Goal: Task Accomplishment & Management: Use online tool/utility

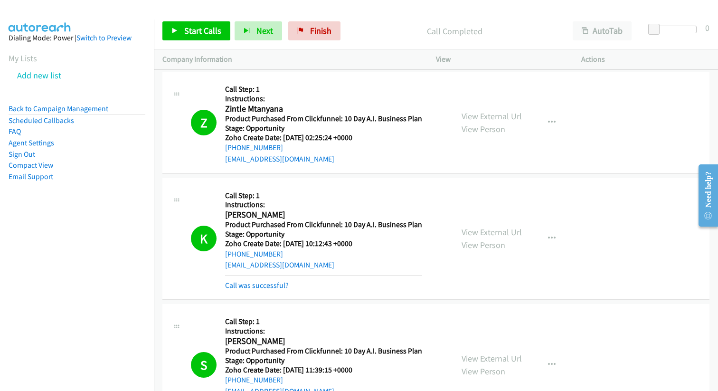
scroll to position [14002, 0]
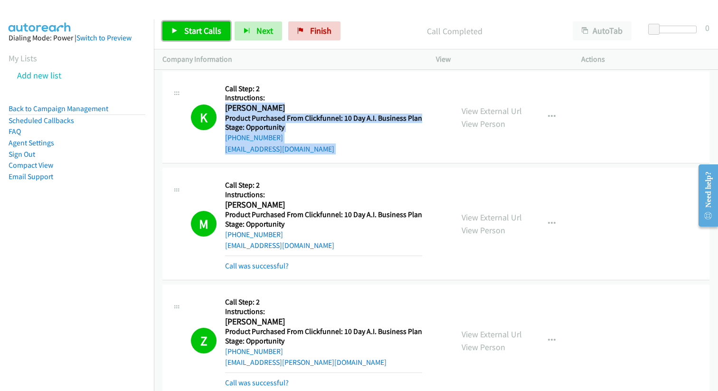
click at [196, 28] on span "Start Calls" at bounding box center [202, 30] width 37 height 11
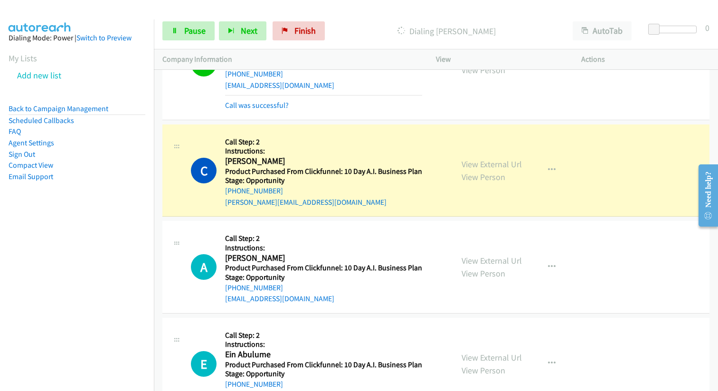
scroll to position [14562, 0]
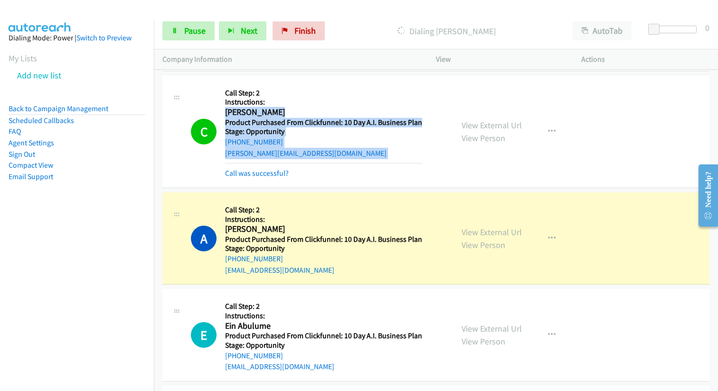
drag, startPoint x: 224, startPoint y: 114, endPoint x: 403, endPoint y: 159, distance: 184.2
click at [403, 159] on div "Callback Scheduled Call Step: 2 Instructions: [PERSON_NAME] America/Los_Angeles…" at bounding box center [323, 131] width 197 height 95
copy div "[PERSON_NAME] America/Los_Angeles Product Purchased From Clickfunnel: 10 Day A.…"
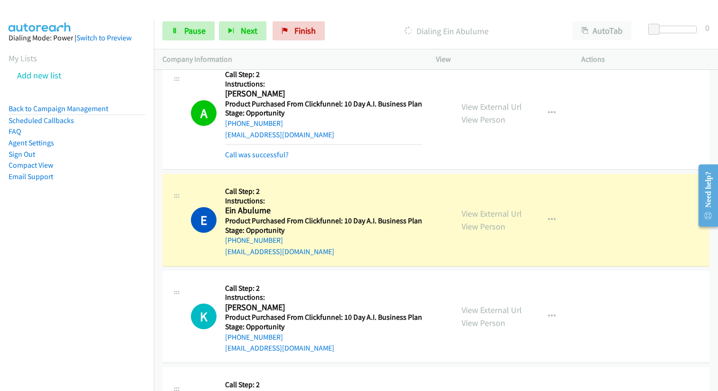
scroll to position [14697, 0]
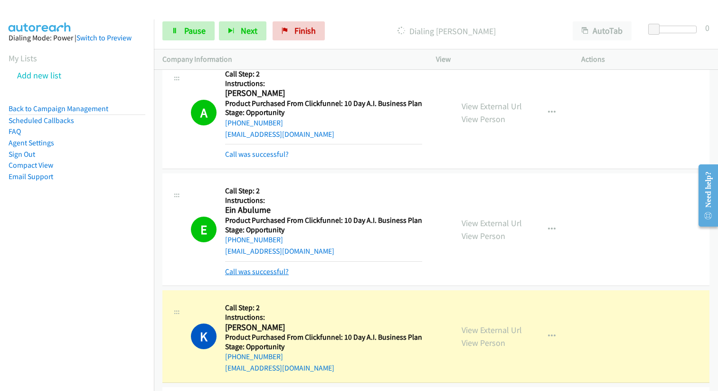
click at [261, 272] on link "Call was successful?" at bounding box center [257, 271] width 64 height 9
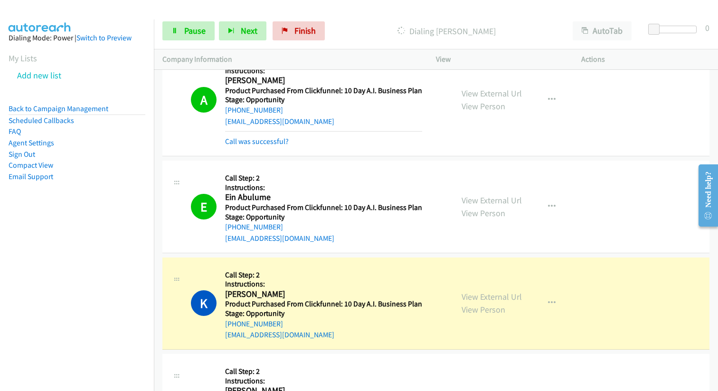
scroll to position [14717, 0]
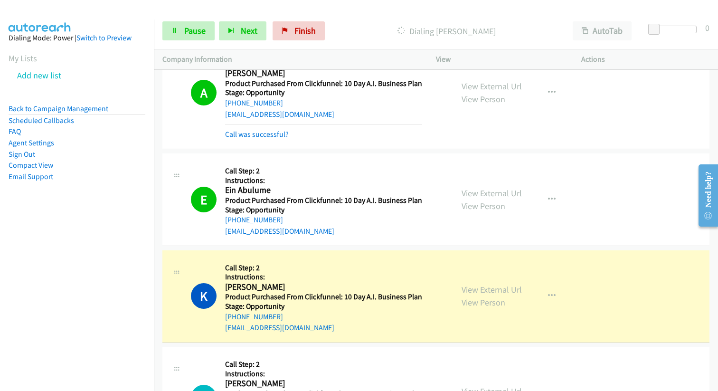
drag, startPoint x: 226, startPoint y: 190, endPoint x: 354, endPoint y: 227, distance: 132.5
click at [354, 227] on div "Callback Scheduled Call Step: 2 Instructions: Ein Abulume America/[GEOGRAPHIC_D…" at bounding box center [323, 199] width 197 height 75
copy div "Ein Abulume America/[GEOGRAPHIC_DATA] Product Purchased From Clickfunnel: 10 Da…"
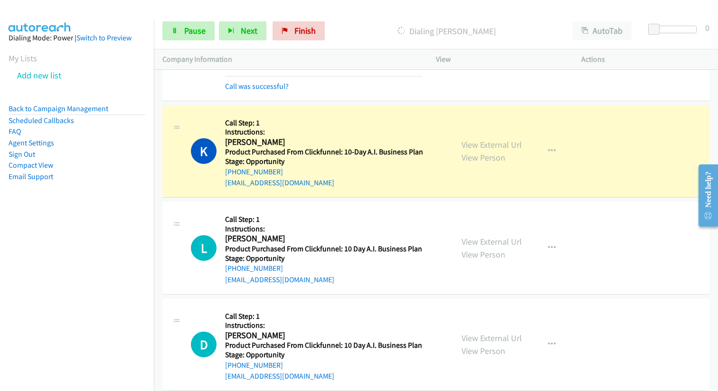
scroll to position [15832, 0]
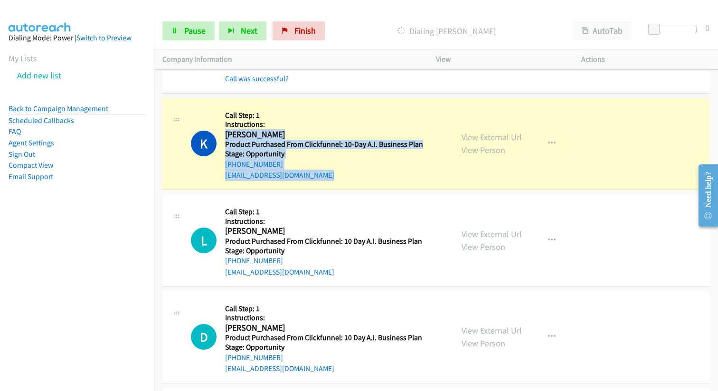
drag, startPoint x: 225, startPoint y: 134, endPoint x: 339, endPoint y: 175, distance: 121.4
click at [339, 175] on div "Callback Scheduled Call Step: 1 Instructions: [PERSON_NAME] America/Los_Angeles…" at bounding box center [324, 143] width 198 height 75
copy div "[PERSON_NAME] America/Los_Angeles Product Purchased From Clickfunnel: 10-Day A.…"
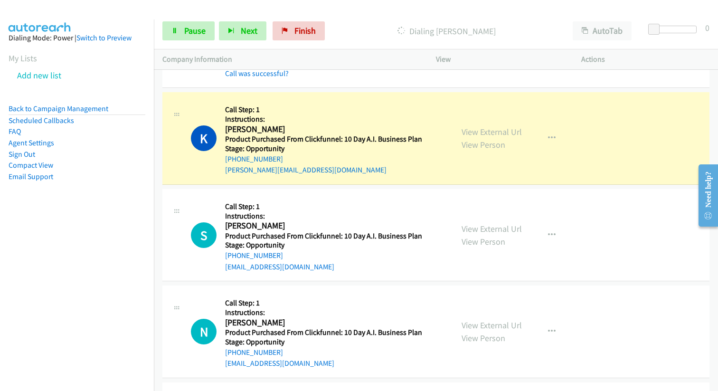
scroll to position [16886, 0]
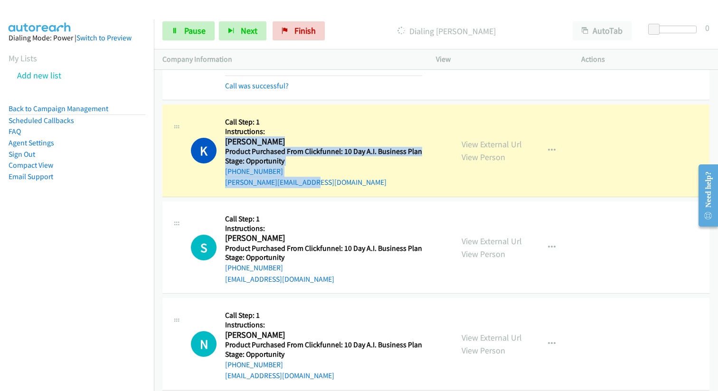
drag, startPoint x: 225, startPoint y: 142, endPoint x: 318, endPoint y: 180, distance: 100.2
click at [318, 180] on div "Callback Scheduled Call Step: 1 Instructions: [PERSON_NAME] America/Los_Angeles…" at bounding box center [323, 150] width 197 height 75
copy div "[PERSON_NAME] America/Los_Angeles Product Purchased From Clickfunnel: 10 Day A.…"
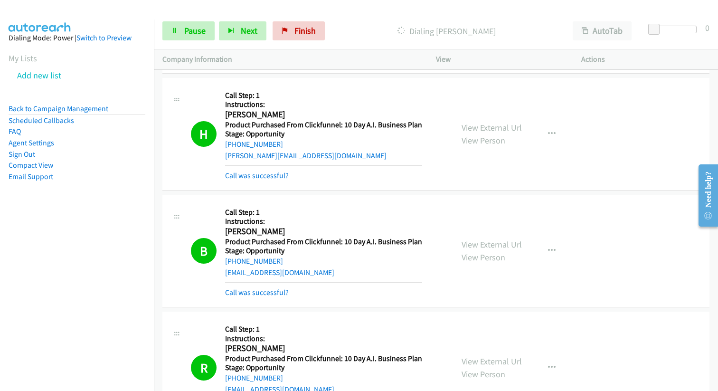
scroll to position [19007, 0]
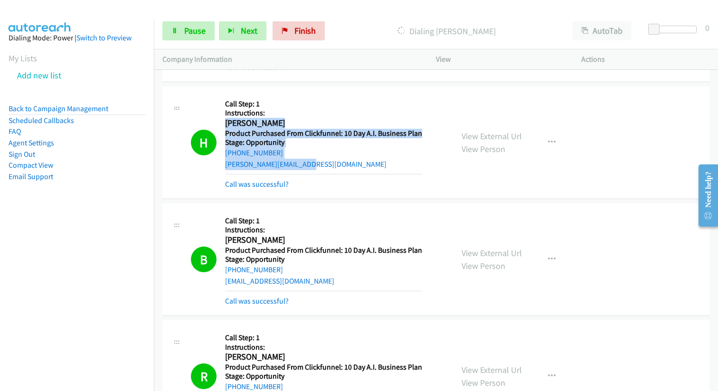
drag, startPoint x: 226, startPoint y: 122, endPoint x: 338, endPoint y: 164, distance: 119.5
click at [340, 163] on div "Callback Scheduled Call Step: 1 Instructions: [PERSON_NAME] America/Los_Angeles…" at bounding box center [323, 142] width 197 height 95
copy div "[PERSON_NAME] America/Los_Angeles Product Purchased From Clickfunnel: 10 Day A.…"
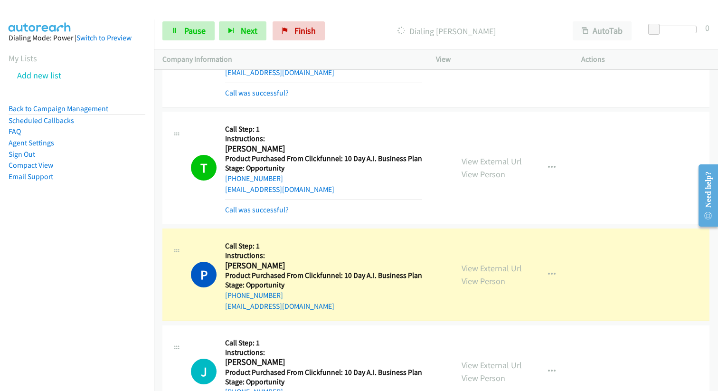
scroll to position [19925, 0]
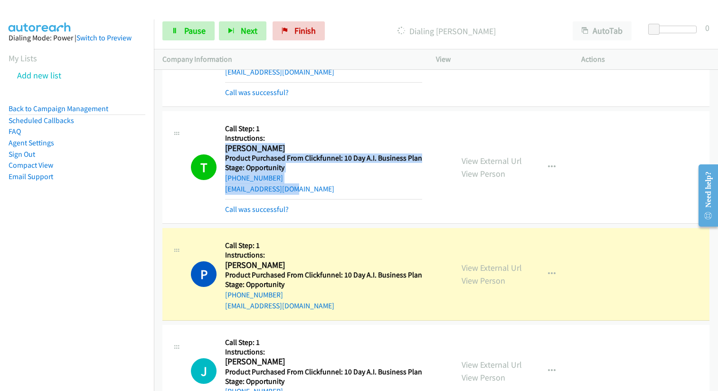
drag, startPoint x: 305, startPoint y: 187, endPoint x: 224, endPoint y: 148, distance: 89.8
click at [224, 148] on div "T Callback Scheduled Call Step: 1 Instructions: [PERSON_NAME] America/New_York …" at bounding box center [317, 167] width 253 height 95
copy div "[PERSON_NAME] America/New_York Product Purchased From Clickfunnel: 10 Day A.I. …"
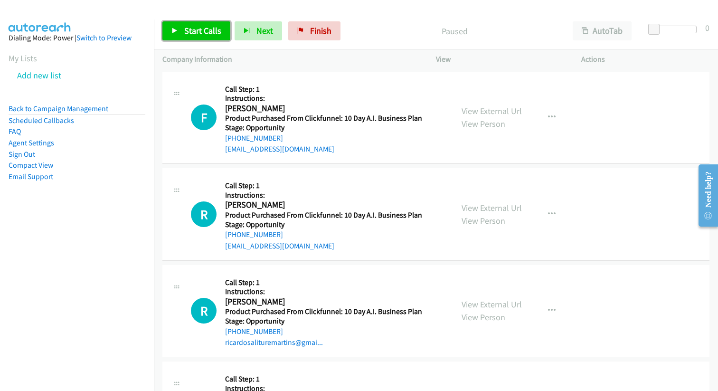
click at [208, 28] on span "Start Calls" at bounding box center [202, 30] width 37 height 11
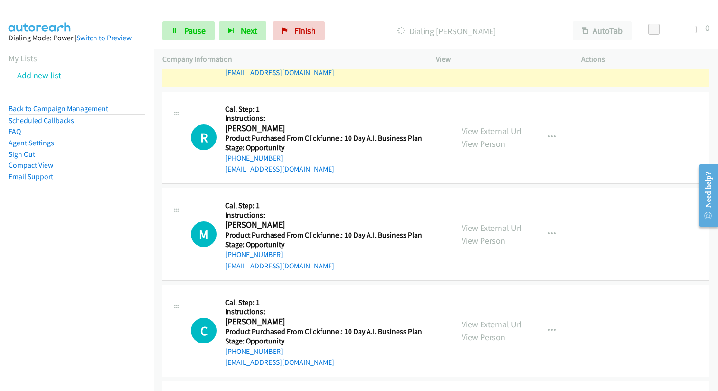
scroll to position [4893, 0]
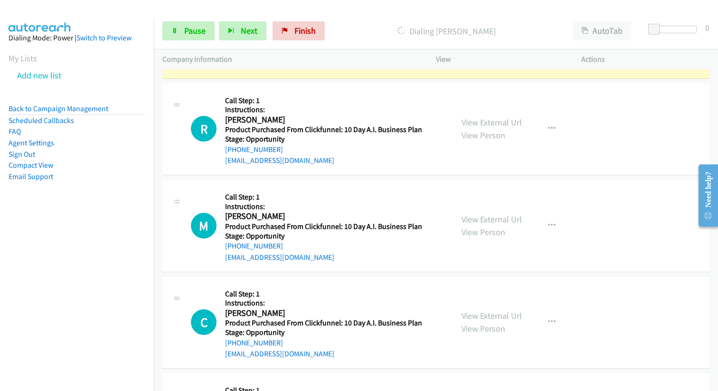
drag, startPoint x: 224, startPoint y: 215, endPoint x: 310, endPoint y: 211, distance: 86.0
click at [310, 211] on h2 "Mohammed Elamrani" at bounding box center [322, 216] width 194 height 11
copy h2 "Mohammed Elamrani"
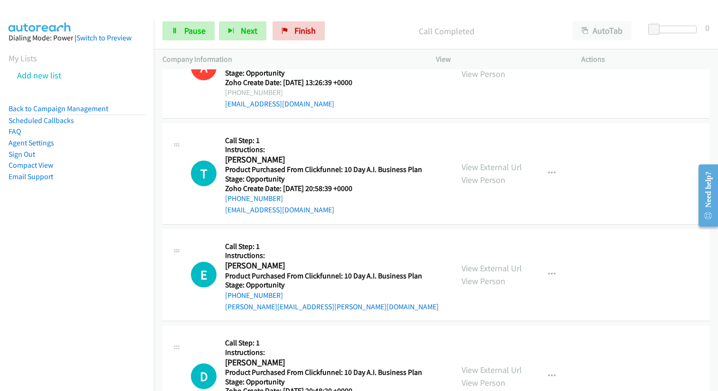
scroll to position [11524, 0]
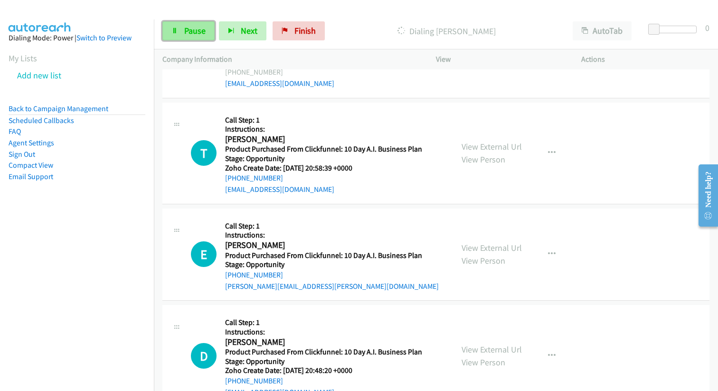
click at [195, 36] on span "Pause" at bounding box center [194, 30] width 21 height 11
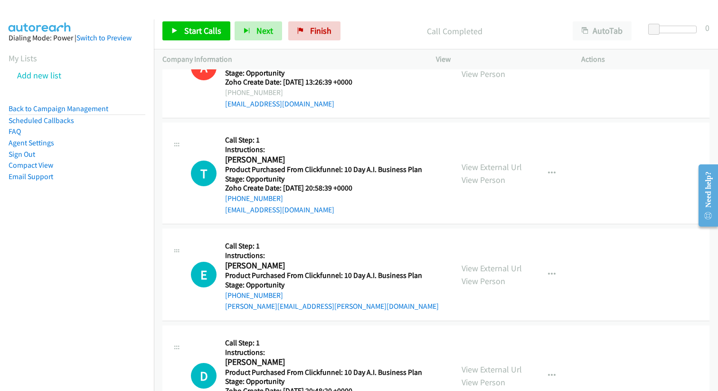
scroll to position [11544, 0]
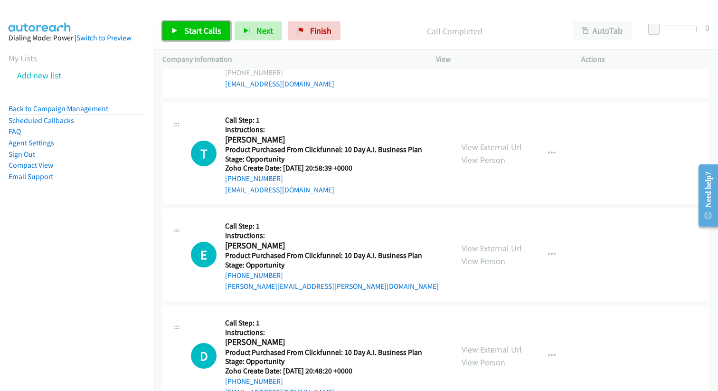
click at [187, 33] on span "Start Calls" at bounding box center [202, 30] width 37 height 11
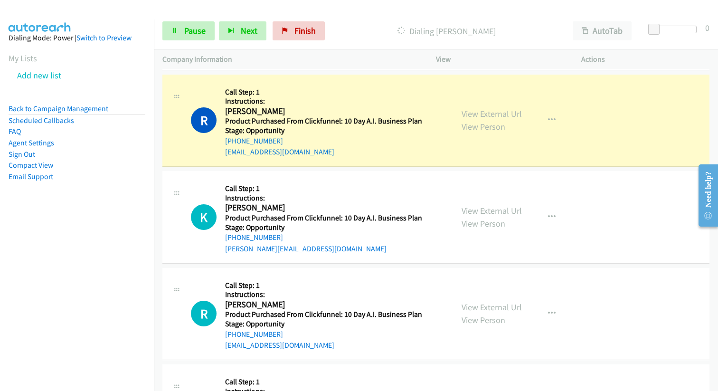
scroll to position [10908, 0]
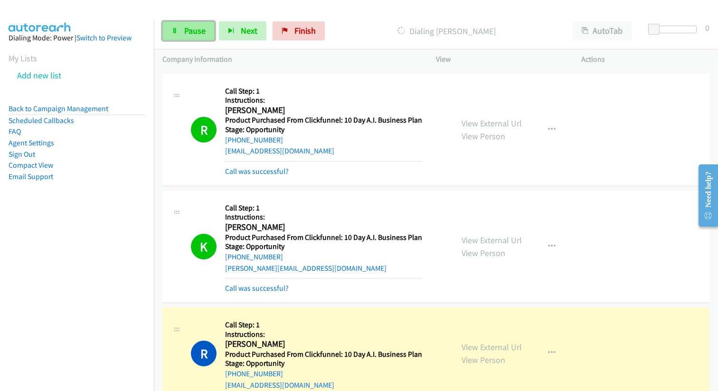
click at [196, 37] on link "Pause" at bounding box center [188, 30] width 52 height 19
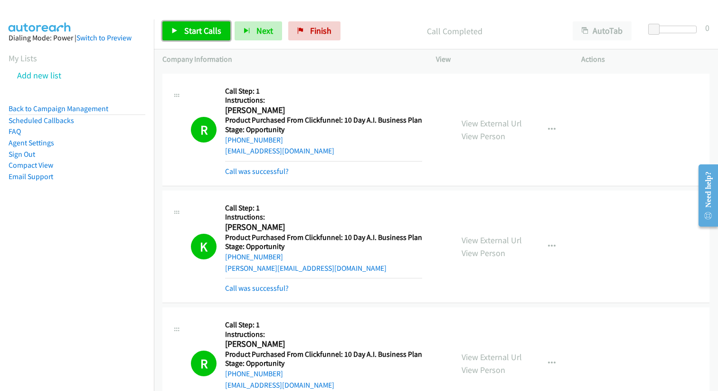
click at [183, 30] on link "Start Calls" at bounding box center [196, 30] width 68 height 19
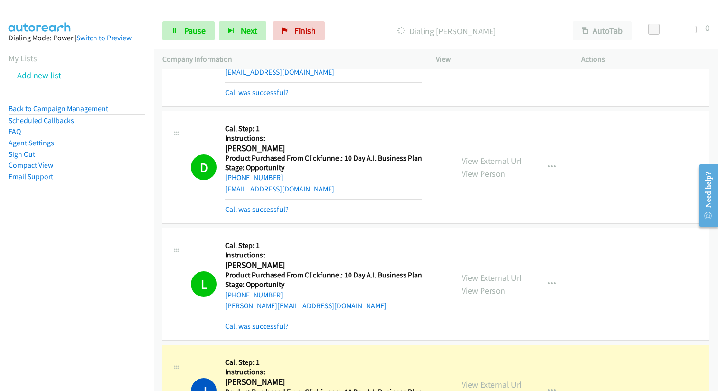
scroll to position [14156, 0]
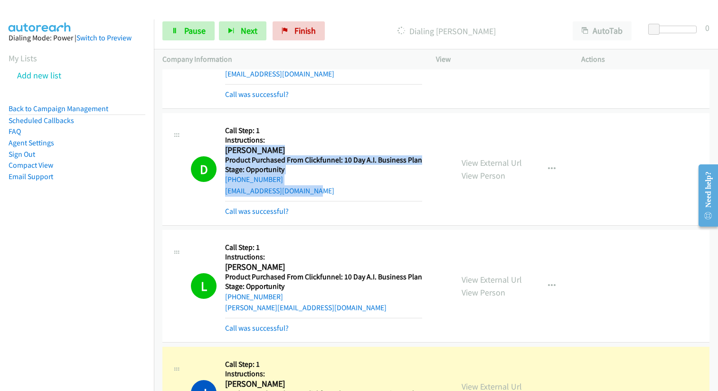
drag, startPoint x: 325, startPoint y: 191, endPoint x: 226, endPoint y: 150, distance: 106.8
click at [226, 150] on div "Callback Scheduled Call Step: 1 Instructions: Desmond Rodgers America/Los_Angel…" at bounding box center [323, 168] width 197 height 95
copy div "Desmond Rodgers America/Los_Angeles Product Purchased From Clickfunnel: 10 Day …"
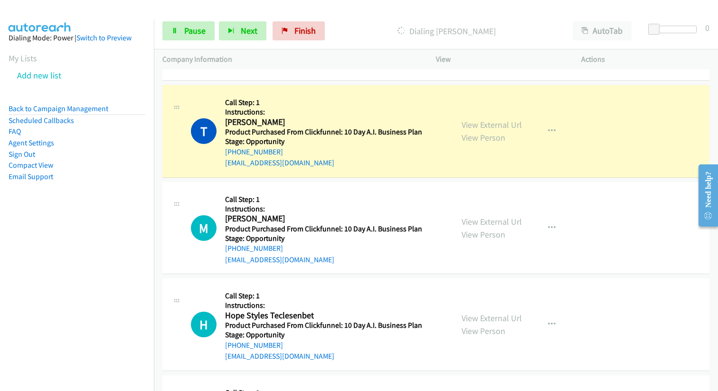
scroll to position [16288, 0]
